Goal: Use online tool/utility: Utilize a website feature to perform a specific function

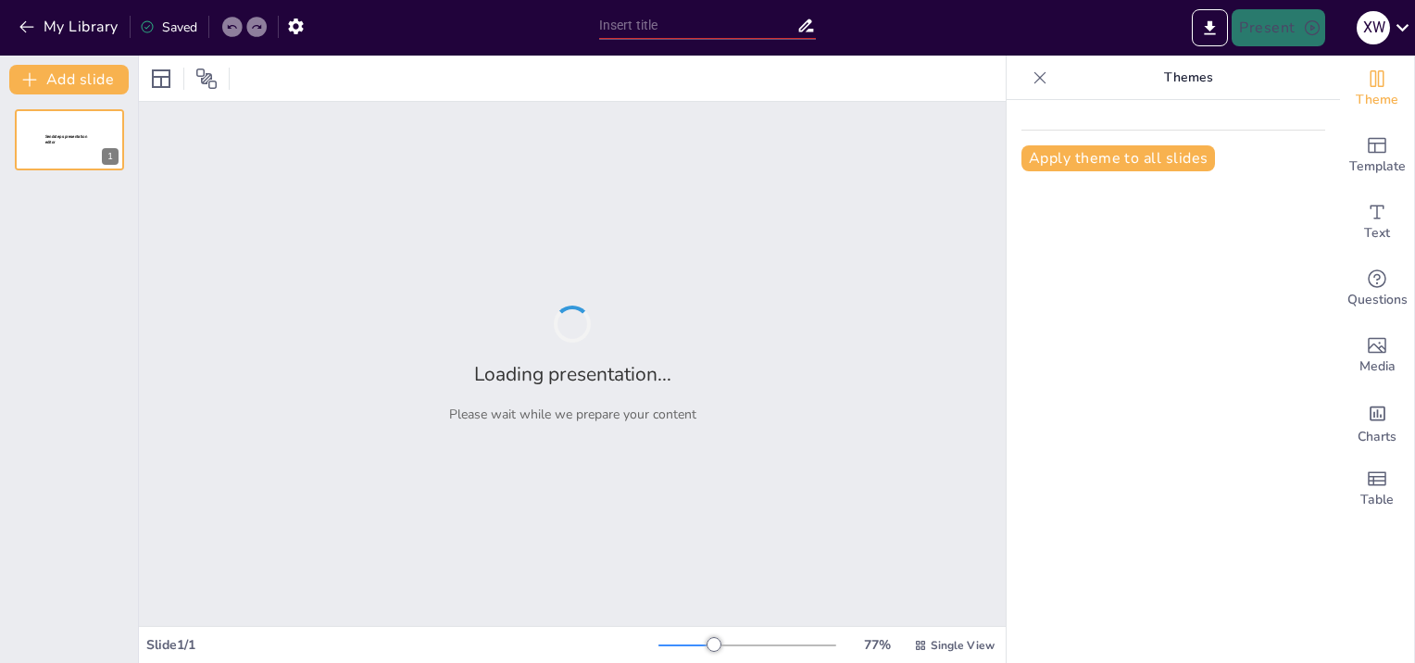
type input "Cardio Confessions: How Well Do You Know Your Body's Workout Routine?"
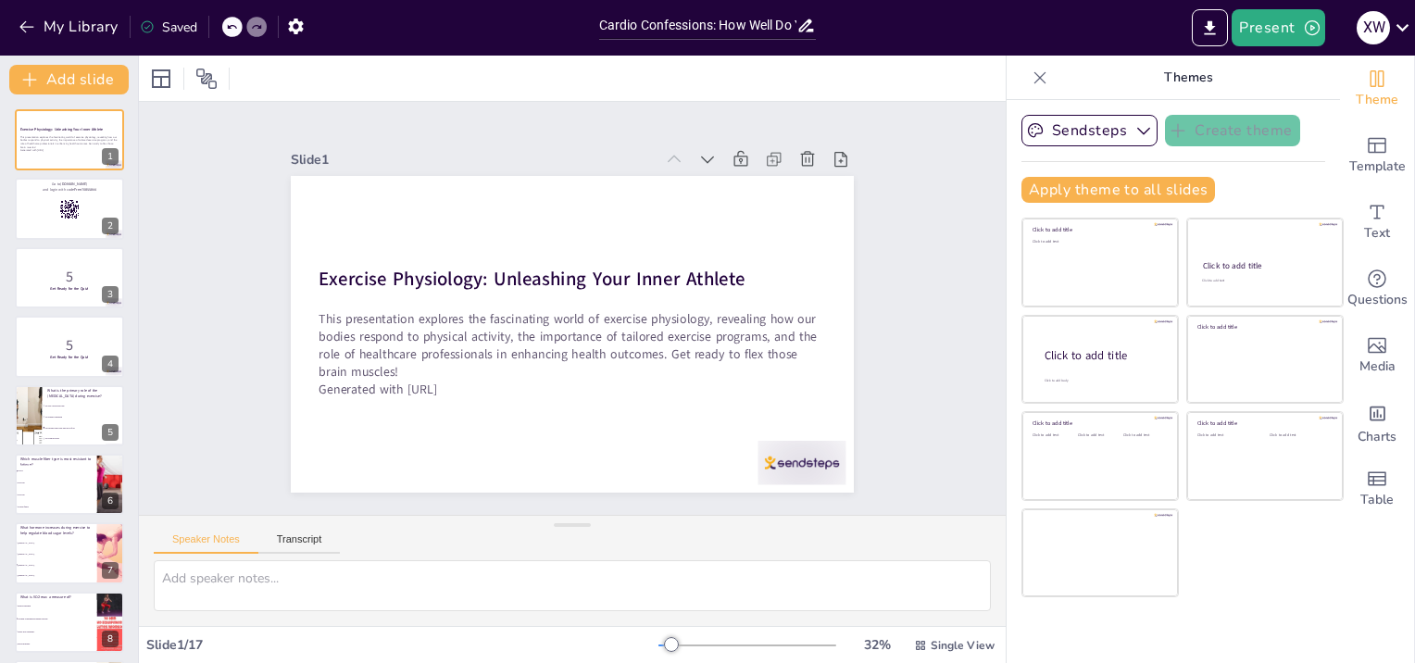
checkbox input "true"
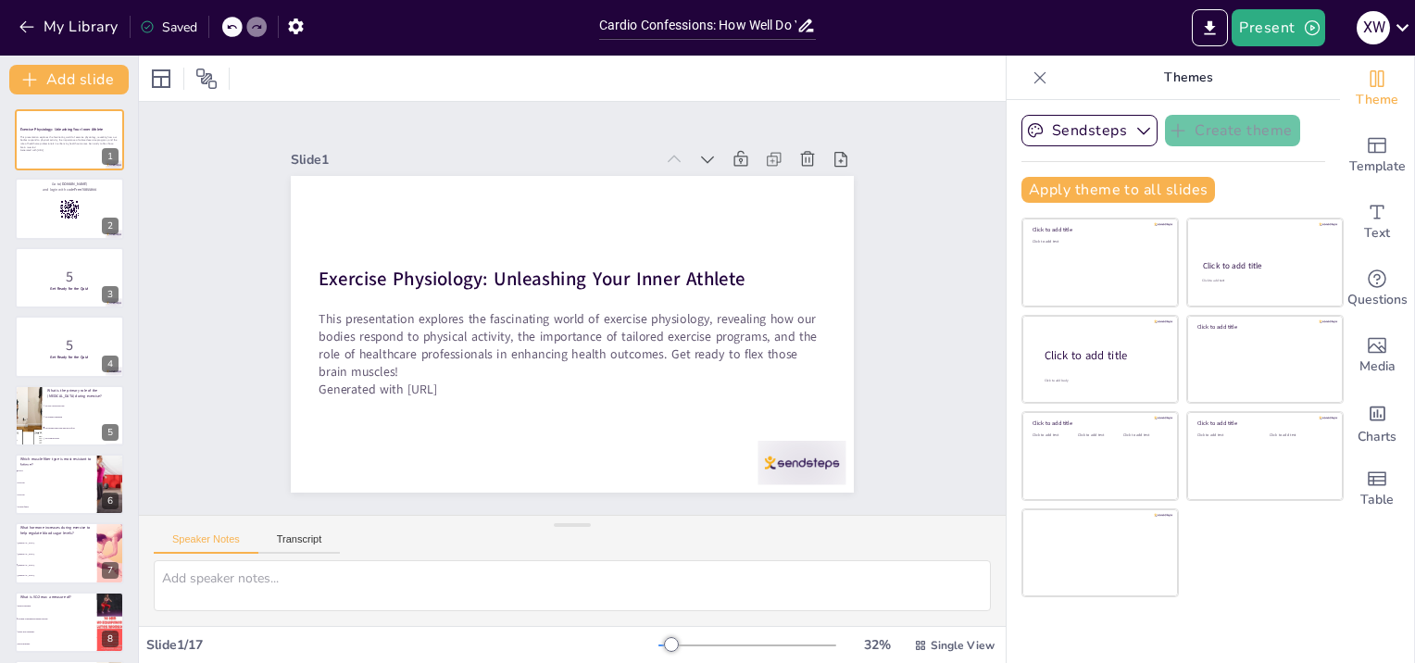
checkbox input "true"
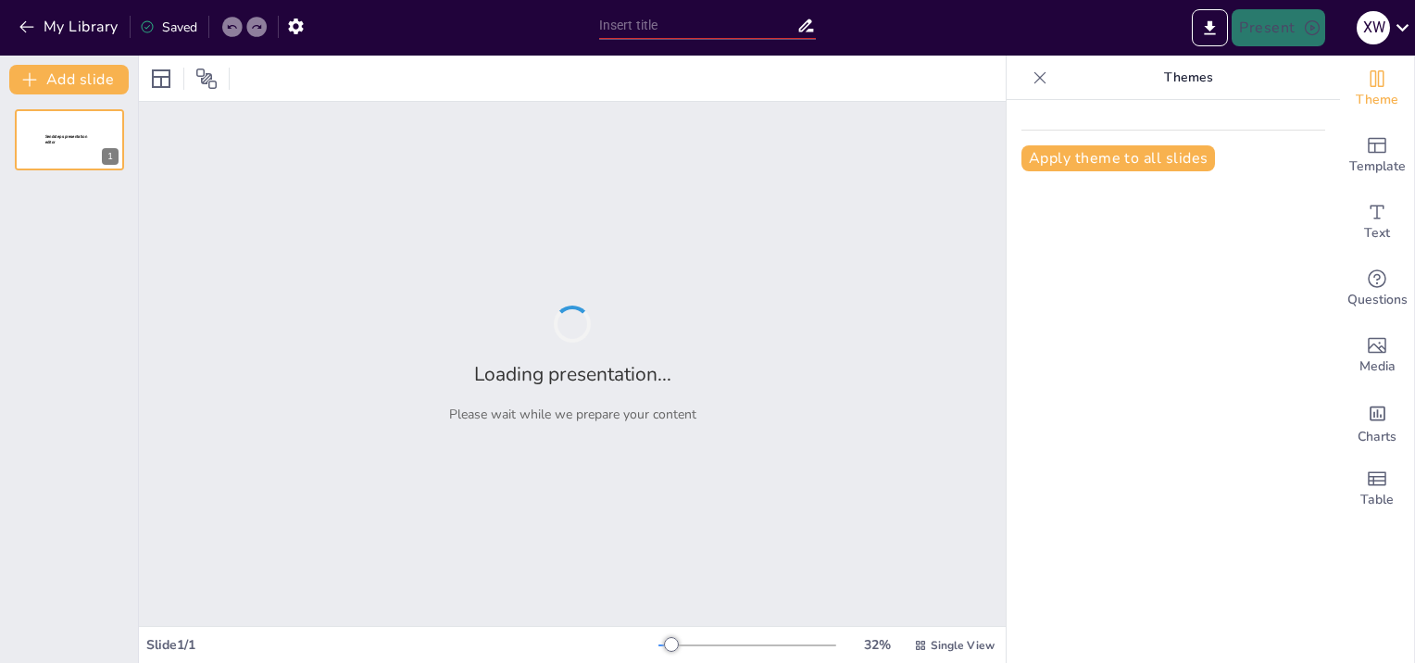
type input "Exercise Physiology: When Your Body Decides to Party Hard!"
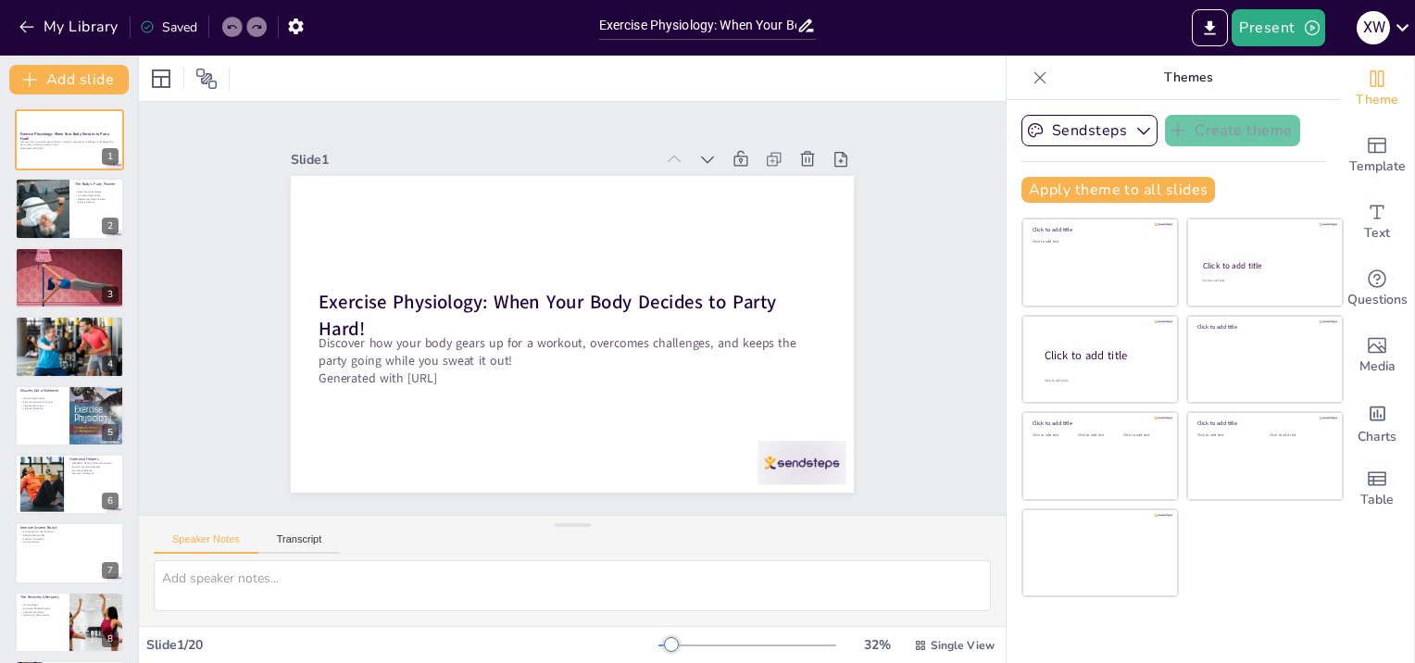
checkbox input "true"
